Goal: Navigation & Orientation: Find specific page/section

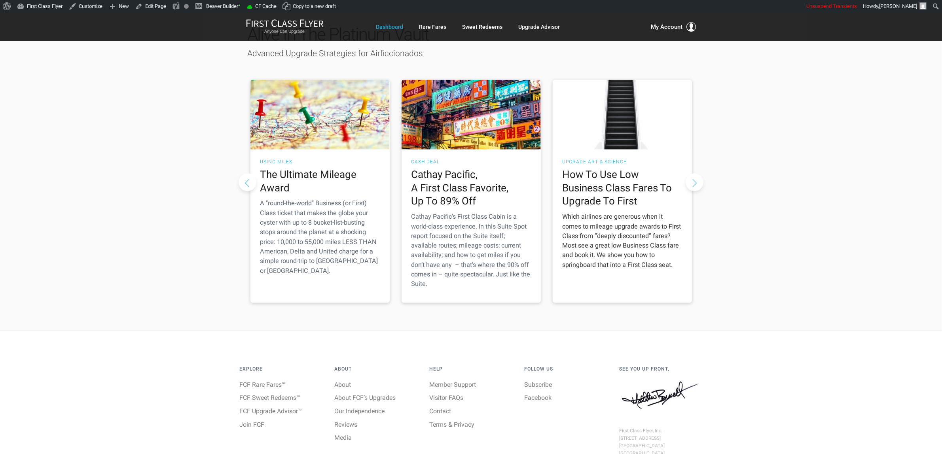
scroll to position [1302, 0]
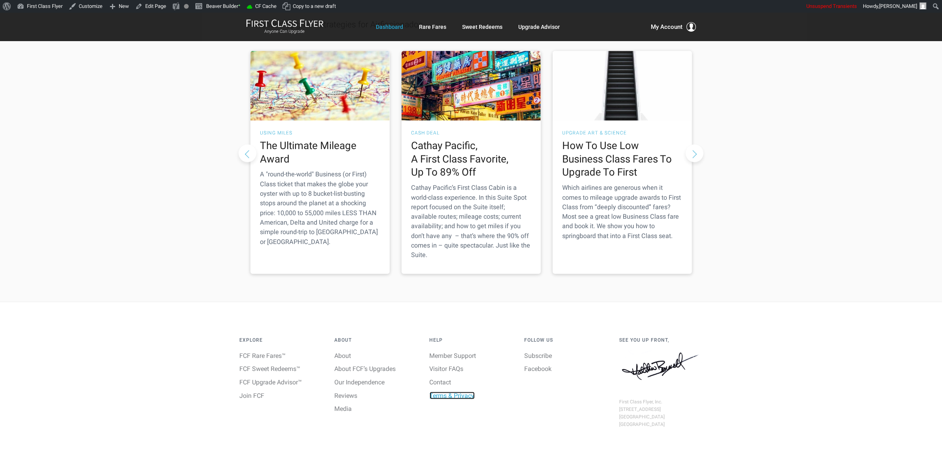
click at [442, 392] on link "Terms & Privacy" at bounding box center [452, 396] width 45 height 8
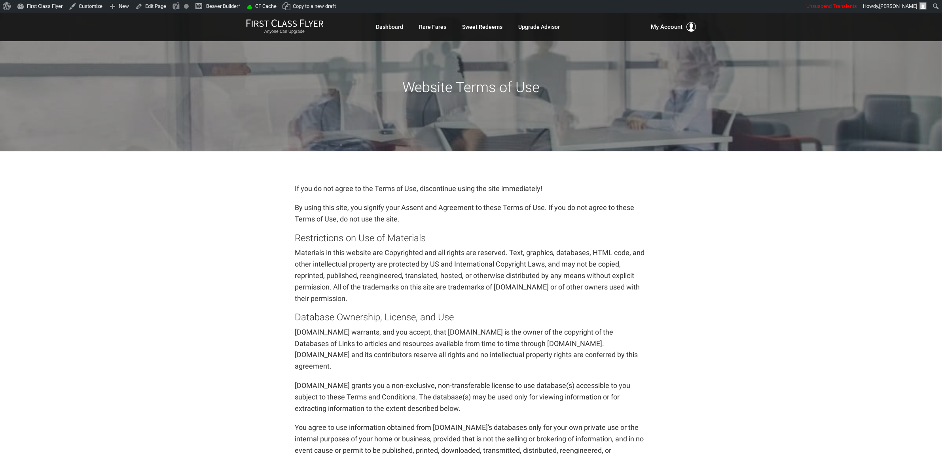
scroll to position [1446, 0]
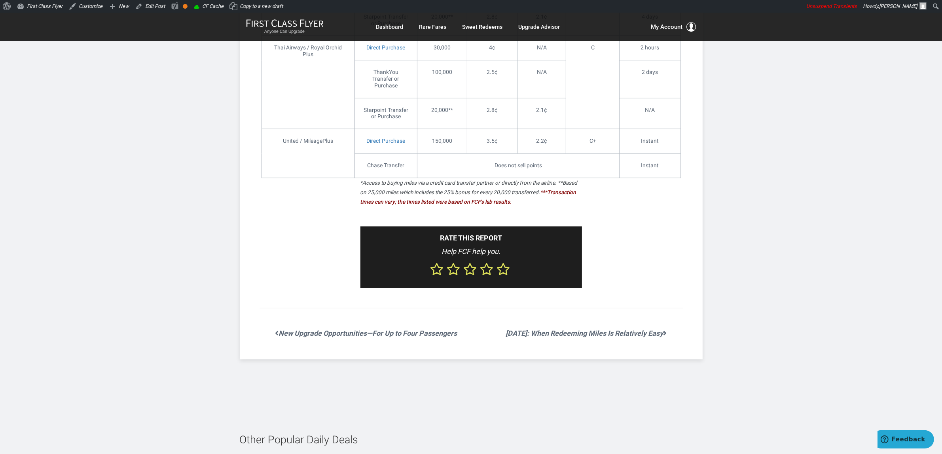
scroll to position [1879, 0]
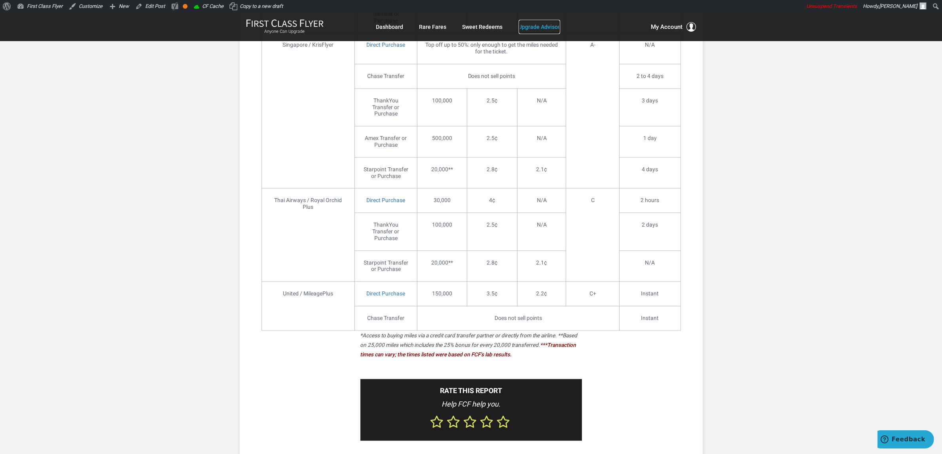
click at [547, 32] on link "Upgrade Advisor" at bounding box center [540, 27] width 42 height 14
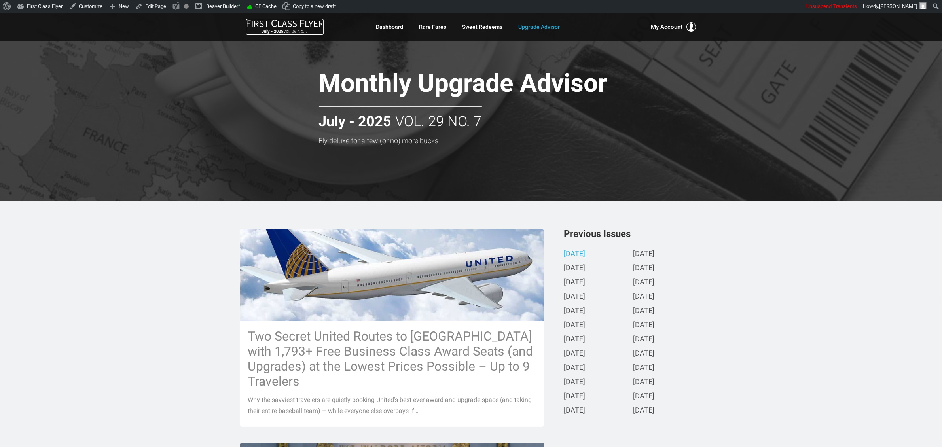
click at [279, 22] on img at bounding box center [285, 23] width 78 height 8
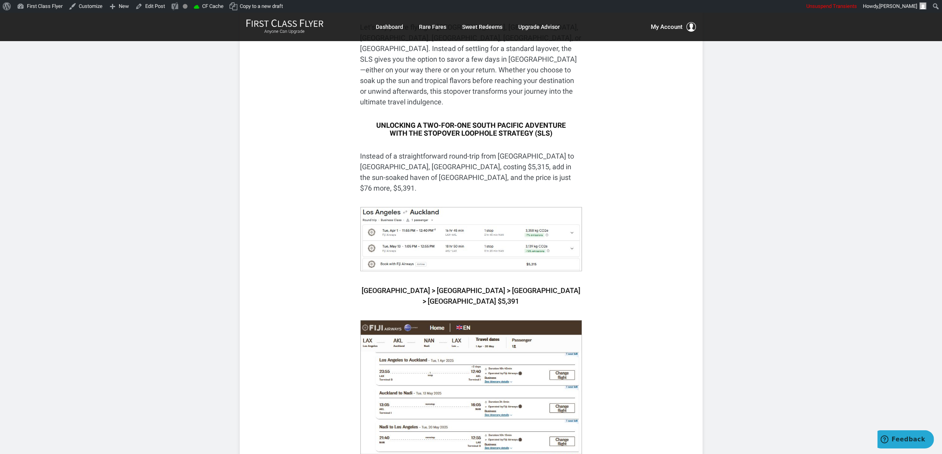
scroll to position [1187, 0]
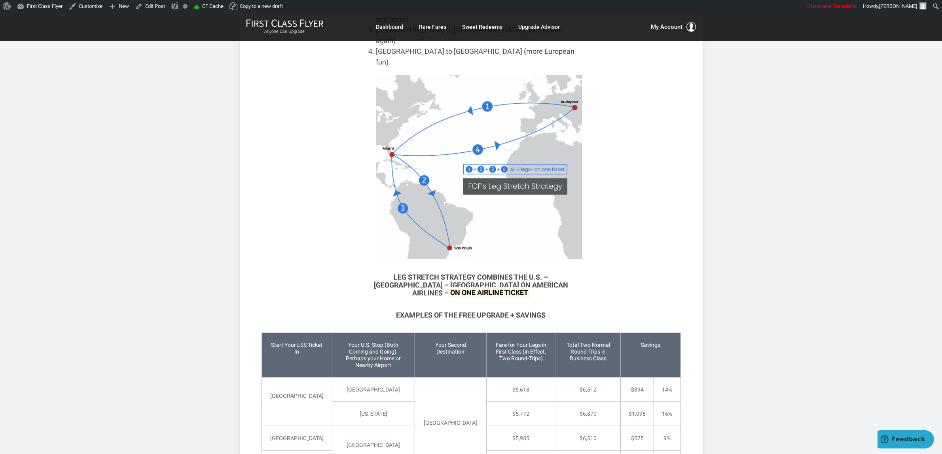
scroll to position [1187, 0]
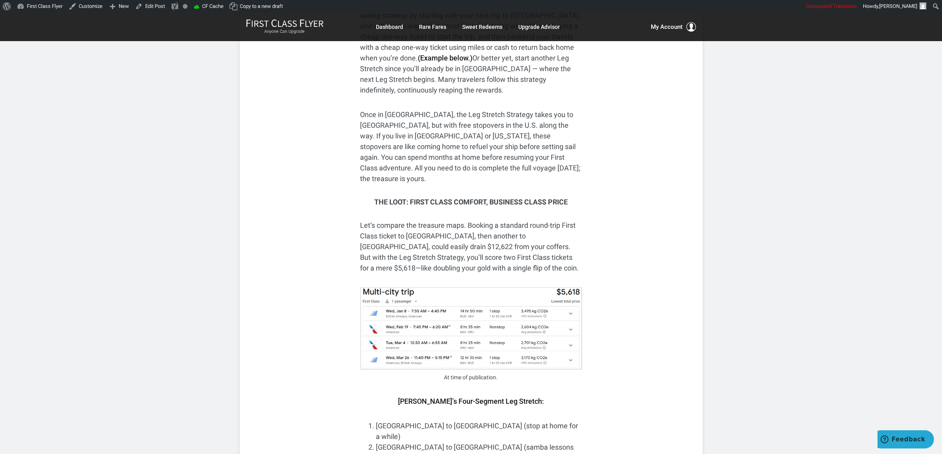
scroll to position [495, 0]
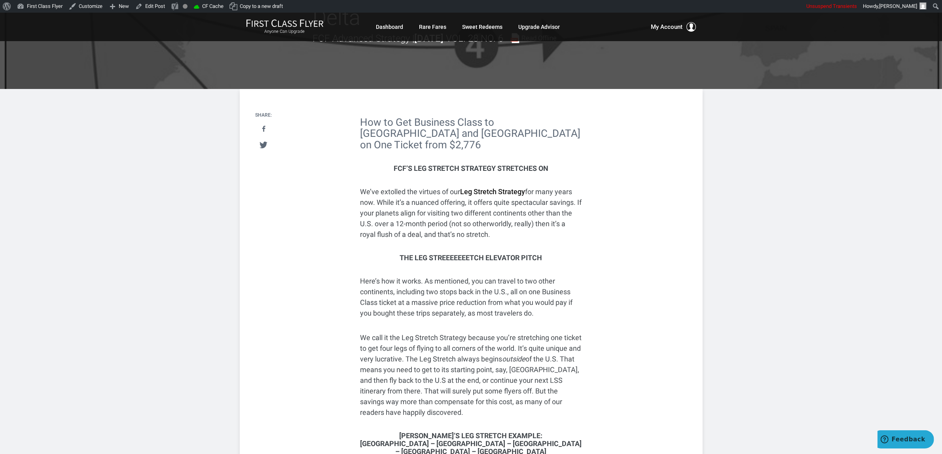
scroll to position [247, 0]
